Goal: Transaction & Acquisition: Purchase product/service

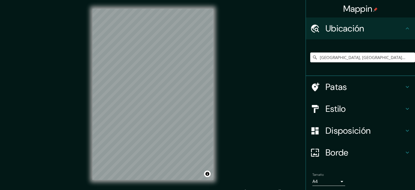
scroll to position [7, 0]
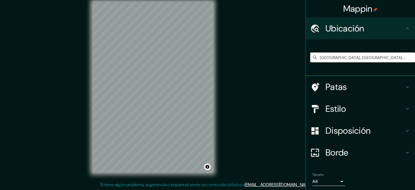
click at [383, 58] on input "Lima, Provincia de Lima, Perú" at bounding box center [362, 57] width 105 height 10
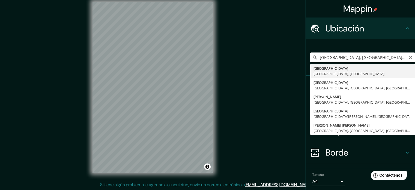
type input "Lima, Provincia de Lima, Perú"
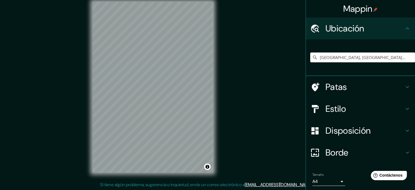
click at [351, 88] on h4 "Patas" at bounding box center [364, 86] width 79 height 11
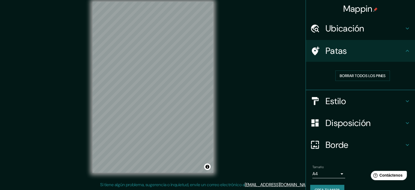
click at [366, 96] on h4 "Estilo" at bounding box center [364, 100] width 79 height 11
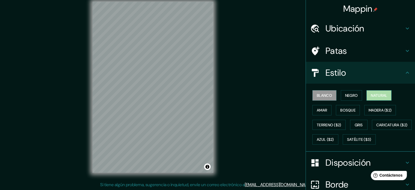
click at [376, 94] on font "Natural" at bounding box center [379, 95] width 16 height 5
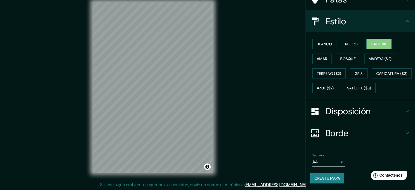
scroll to position [64, 0]
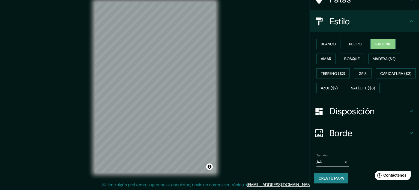
click at [325, 163] on body "Mappin Ubicación Lima, Provincia de Lima, Perú Patas Estilo Blanco Negro Natura…" at bounding box center [209, 88] width 419 height 190
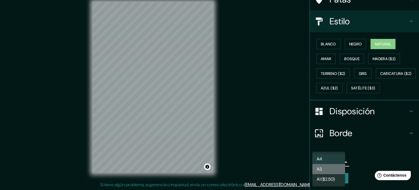
click at [325, 168] on li "A3" at bounding box center [328, 169] width 33 height 10
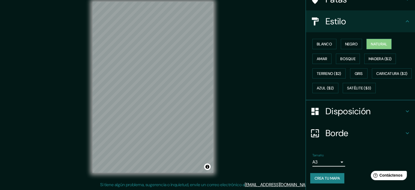
click at [324, 173] on button "Crea tu mapa" at bounding box center [327, 178] width 34 height 10
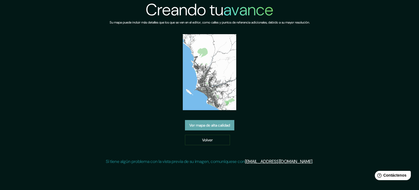
click at [211, 122] on font "Ver mapa de alta calidad" at bounding box center [209, 124] width 41 height 7
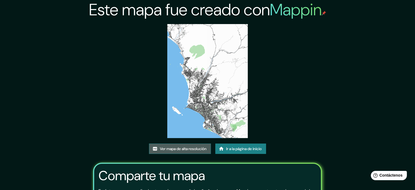
click at [180, 151] on font "Ver mapa de alta resolución" at bounding box center [183, 148] width 47 height 7
